Goal: Task Accomplishment & Management: Manage account settings

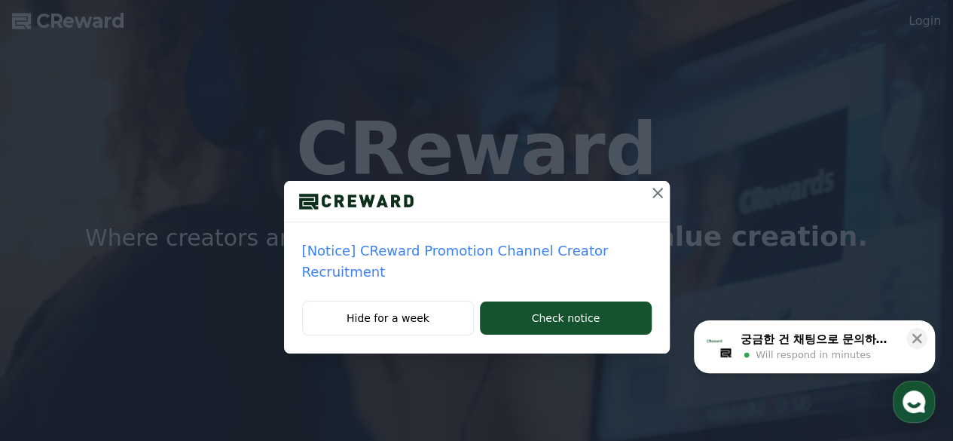
click at [651, 191] on icon at bounding box center [658, 193] width 18 height 18
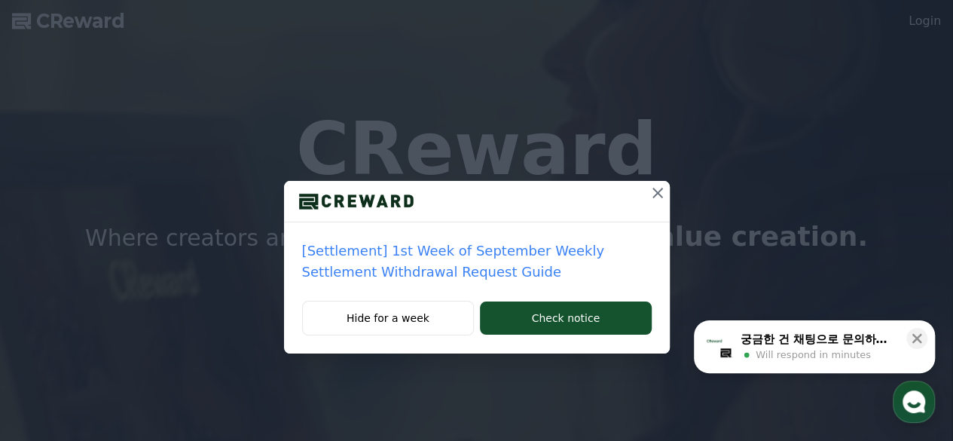
click at [652, 194] on icon at bounding box center [658, 193] width 18 height 18
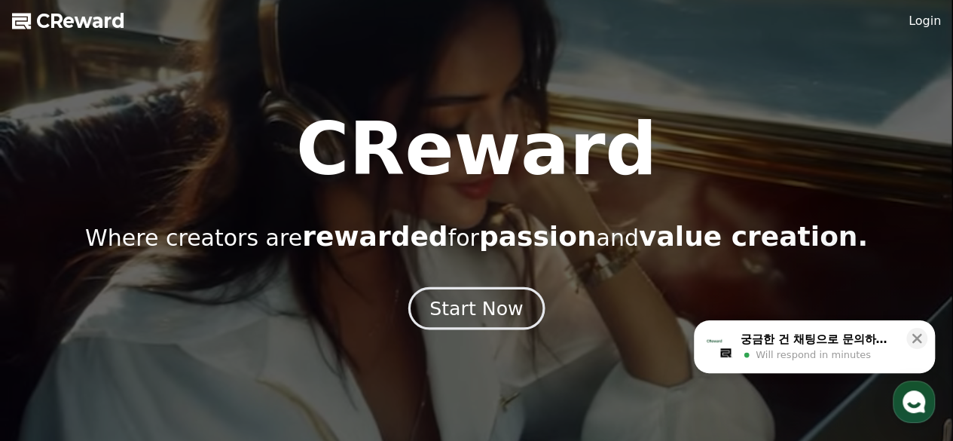
click at [505, 313] on div "Start Now" at bounding box center [476, 308] width 93 height 26
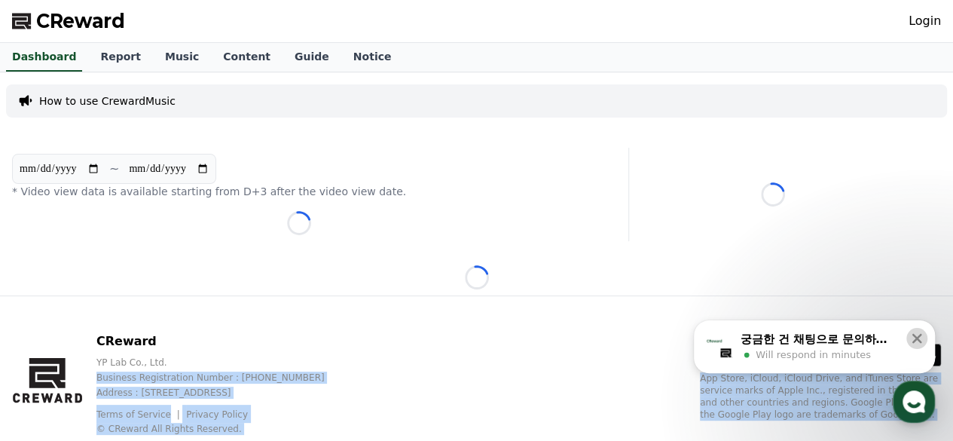
drag, startPoint x: 552, startPoint y: 362, endPoint x: 919, endPoint y: 338, distance: 367.9
click at [919, 338] on body "**********" at bounding box center [476, 241] width 953 height 483
click at [919, 338] on icon at bounding box center [918, 339] width 10 height 10
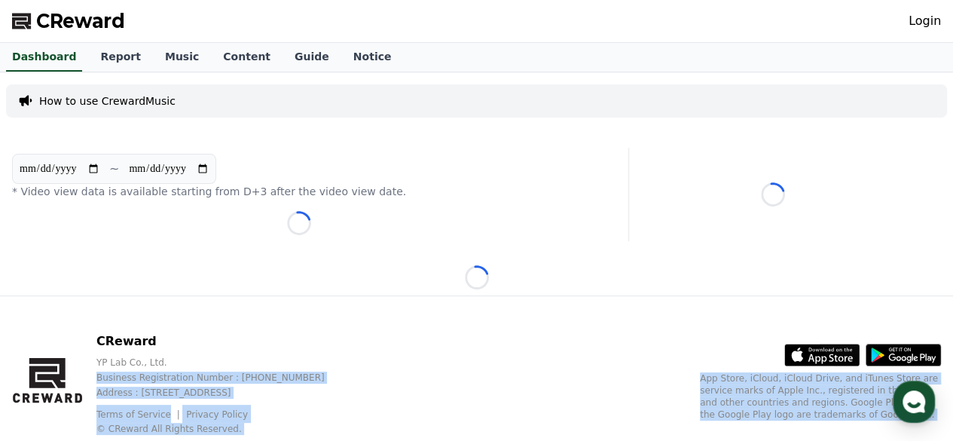
click at [604, 391] on div "CReward YP Lab Co., Ltd. Business Registration Number : 655-81-03655 Address : …" at bounding box center [476, 389] width 953 height 187
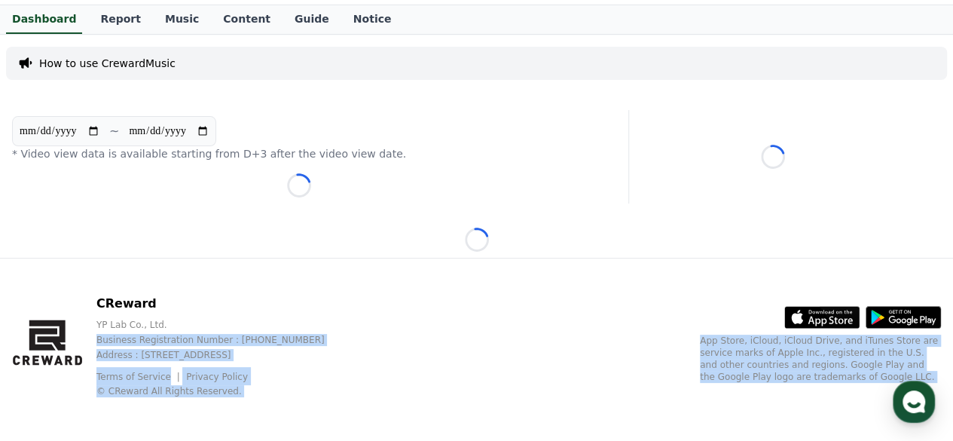
scroll to position [33, 0]
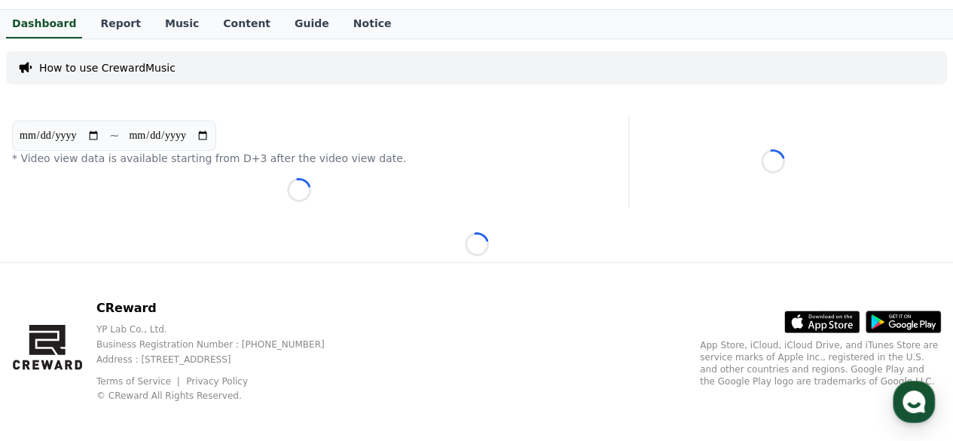
click at [349, 307] on p "CReward" at bounding box center [222, 308] width 252 height 18
click at [120, 25] on link "Report" at bounding box center [120, 24] width 65 height 29
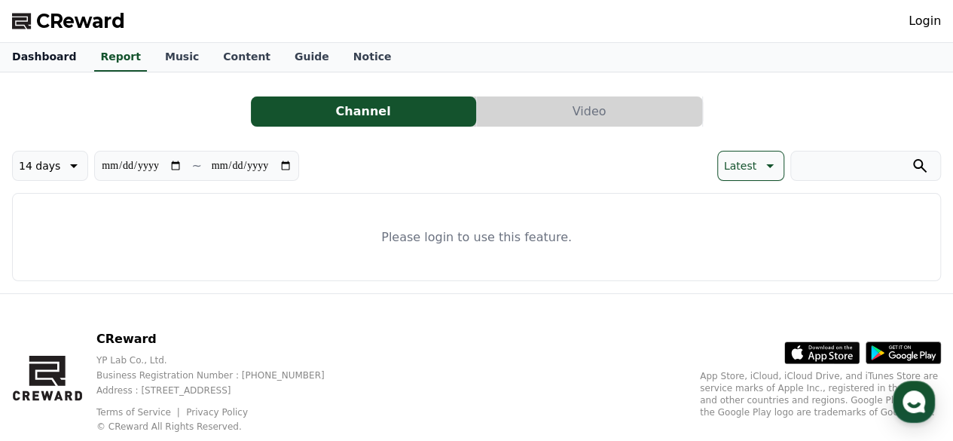
click at [50, 63] on link "Dashboard" at bounding box center [44, 57] width 88 height 29
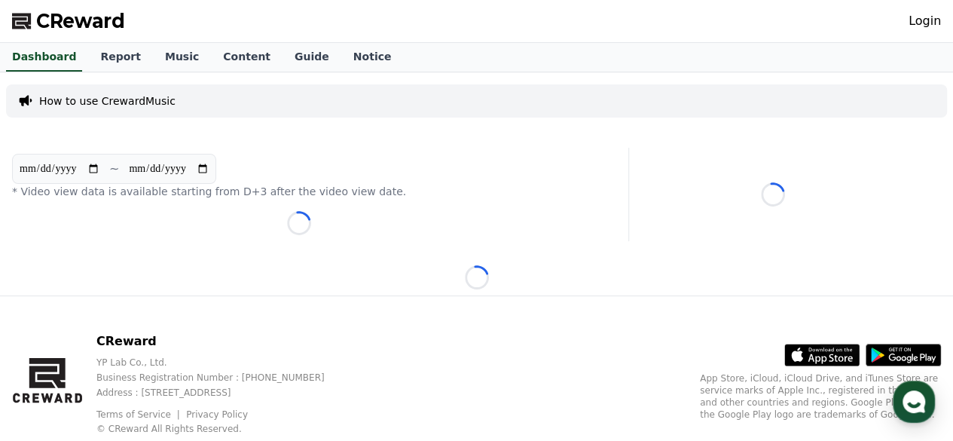
drag, startPoint x: 542, startPoint y: 155, endPoint x: 491, endPoint y: 430, distance: 279.7
click at [491, 430] on div "**********" at bounding box center [476, 241] width 953 height 483
click at [926, 25] on link "Login" at bounding box center [925, 21] width 32 height 18
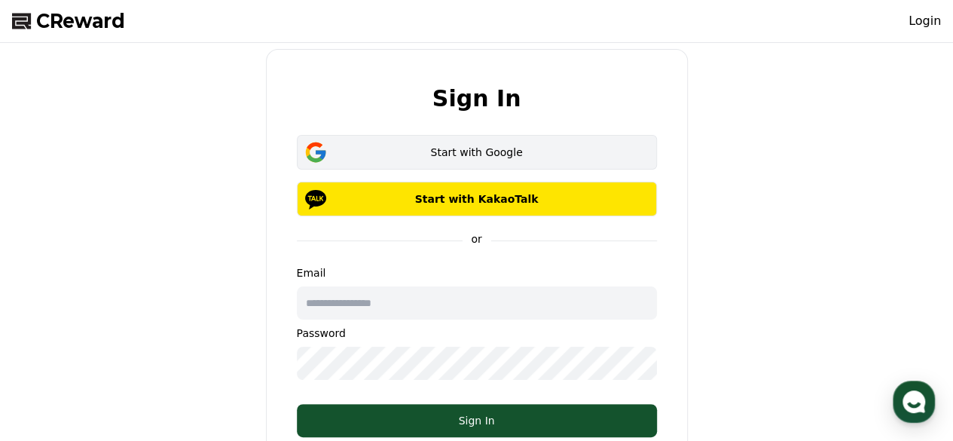
click at [510, 158] on div "Start with Google" at bounding box center [477, 152] width 317 height 15
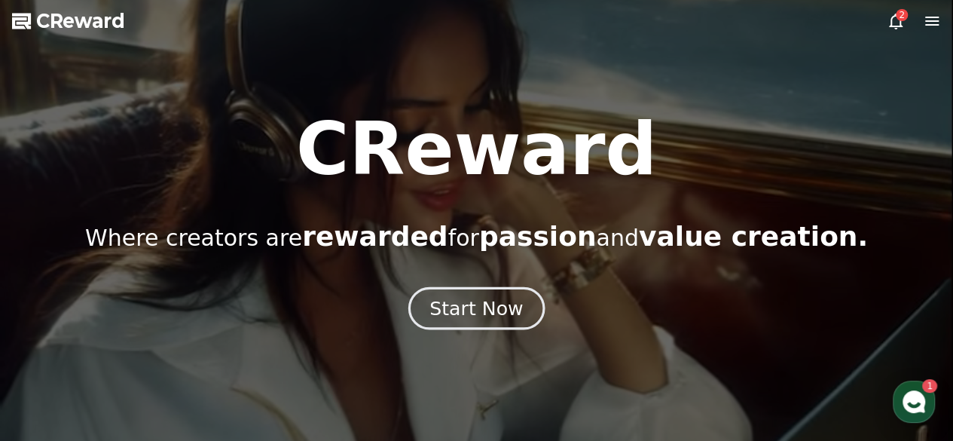
click at [473, 302] on div "Start Now" at bounding box center [476, 308] width 93 height 26
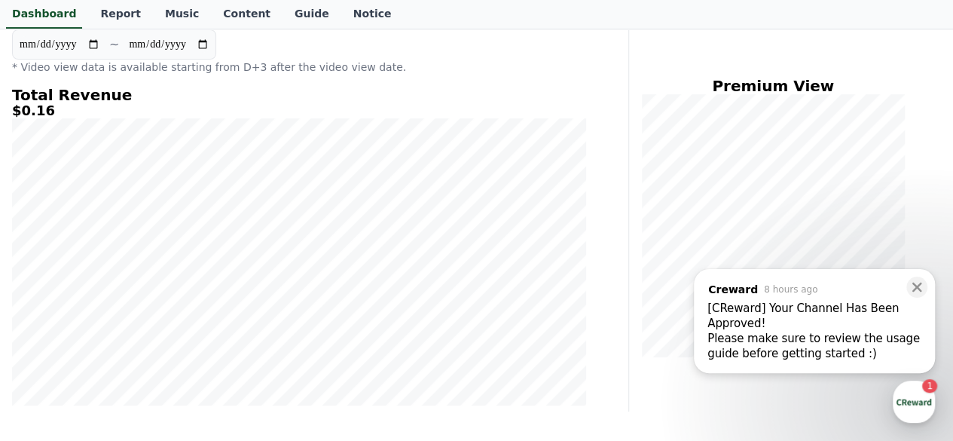
scroll to position [130, 0]
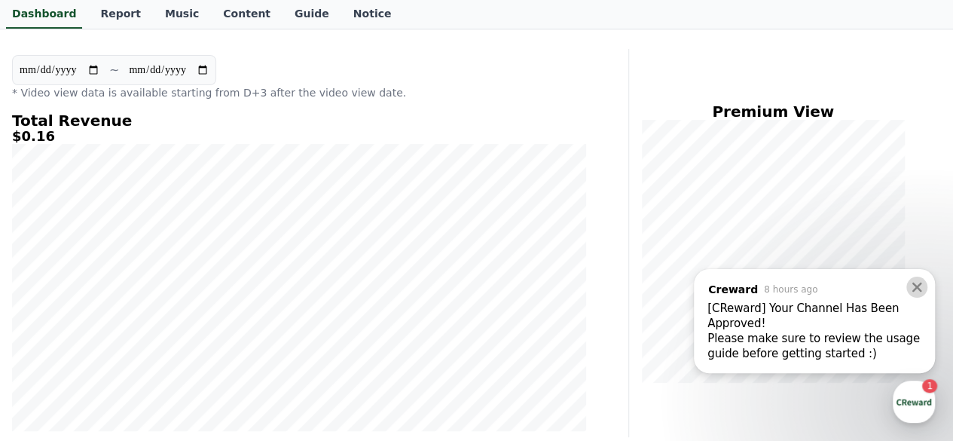
click at [915, 289] on icon at bounding box center [918, 288] width 10 height 10
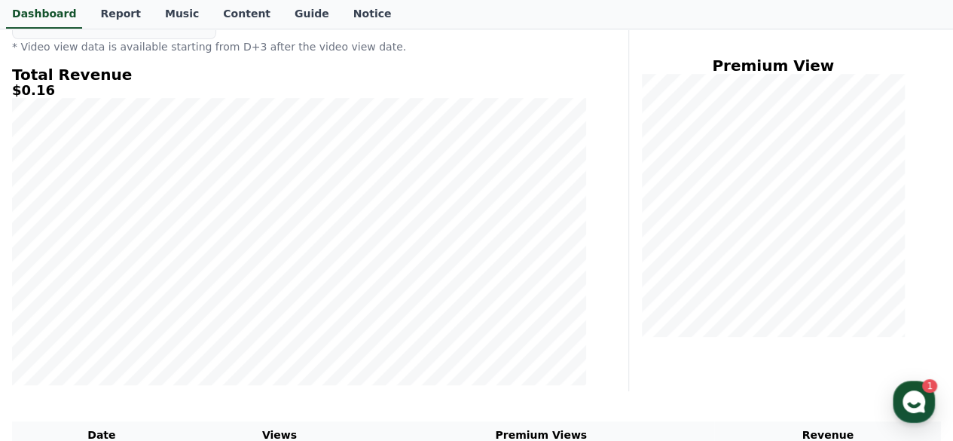
scroll to position [0, 0]
